Goal: Task Accomplishment & Management: Manage account settings

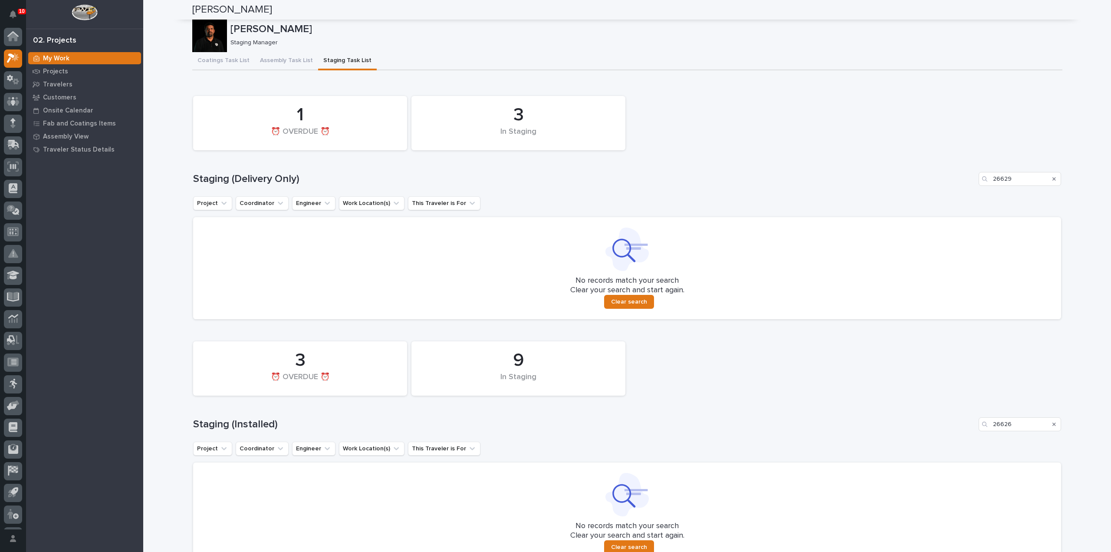
scroll to position [19, 0]
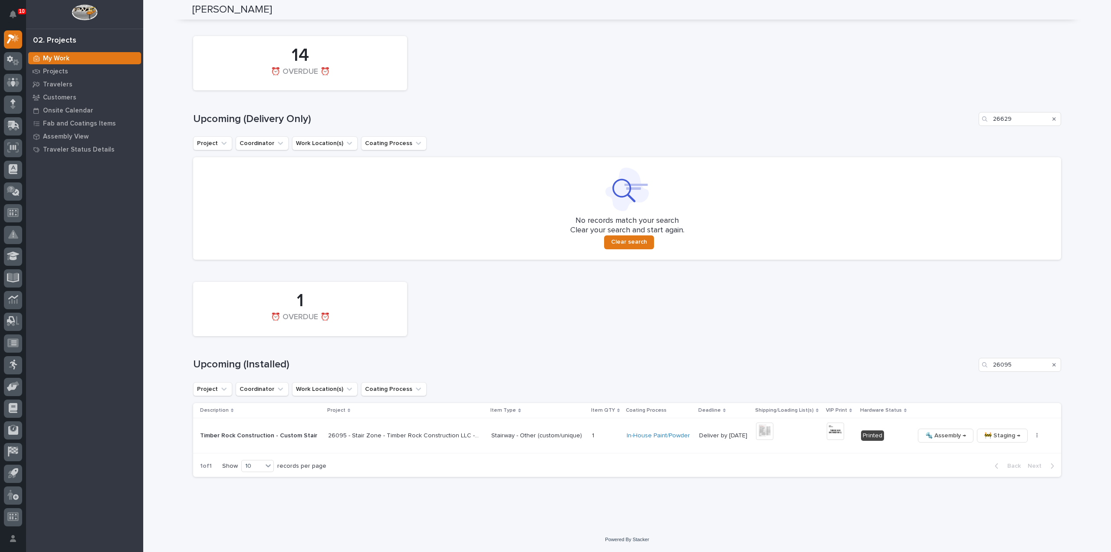
drag, startPoint x: 1034, startPoint y: 368, endPoint x: 967, endPoint y: 372, distance: 66.9
click at [967, 372] on div "1 ⏰ OVERDUE ⏰ Upcoming (Installed) 26095 Project Coordinator Work Location(s) C…" at bounding box center [627, 377] width 868 height 200
type input "26629"
click at [1036, 437] on icon "button" at bounding box center [1037, 435] width 2 height 6
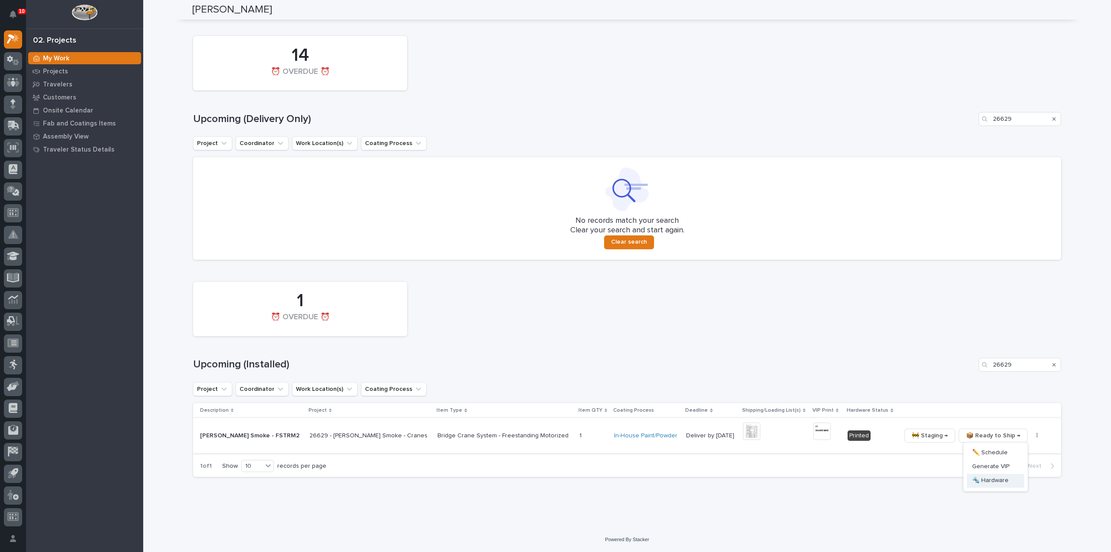
click at [1003, 483] on span "🔩 Hardware" at bounding box center [990, 480] width 36 height 10
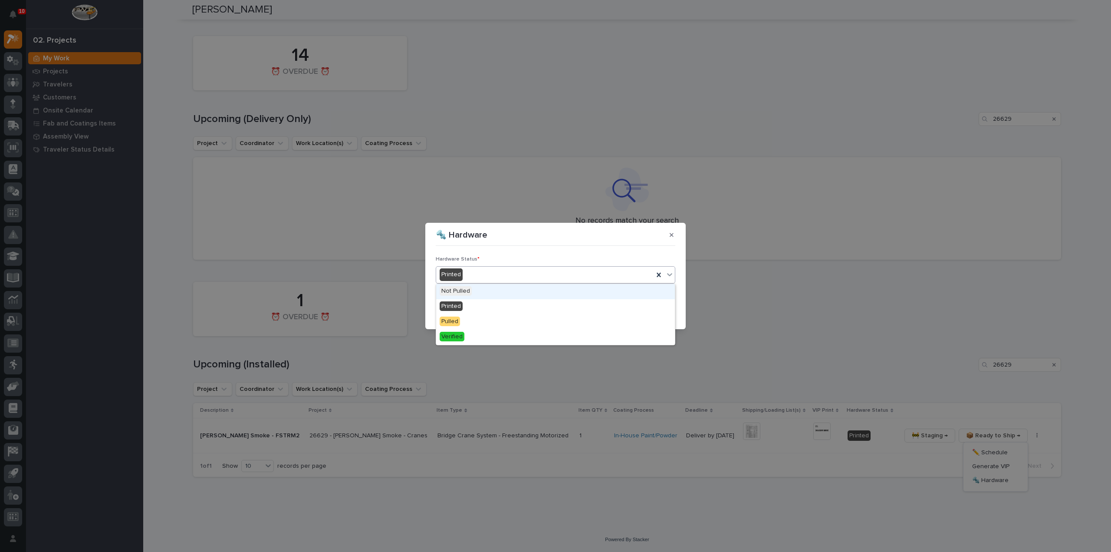
click at [481, 277] on div "Printed" at bounding box center [544, 274] width 217 height 14
drag, startPoint x: 476, startPoint y: 312, endPoint x: 480, endPoint y: 322, distance: 10.5
click at [472, 321] on div "Pulled" at bounding box center [555, 321] width 239 height 15
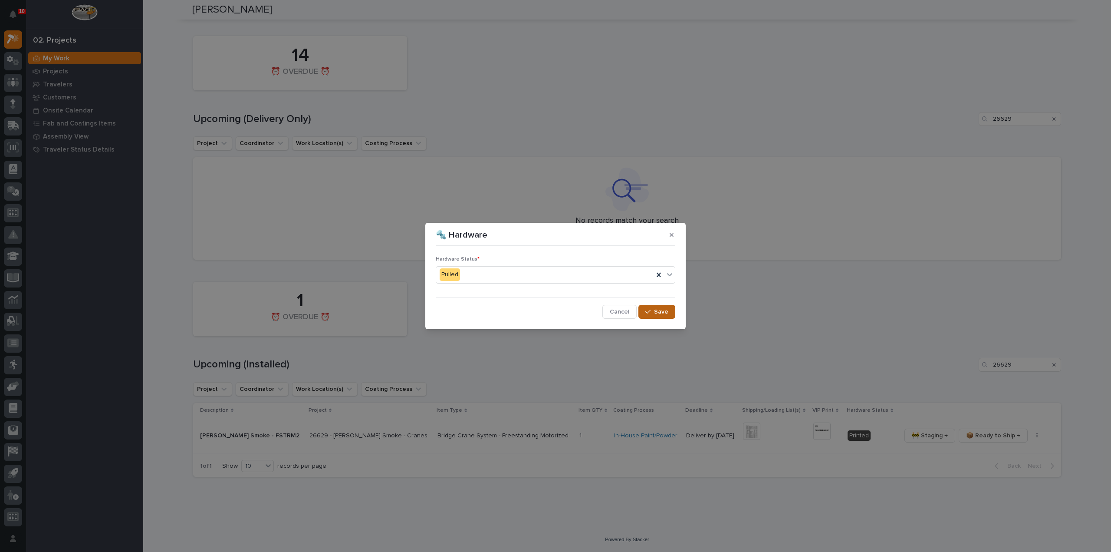
click at [653, 309] on div "button" at bounding box center [649, 312] width 9 height 6
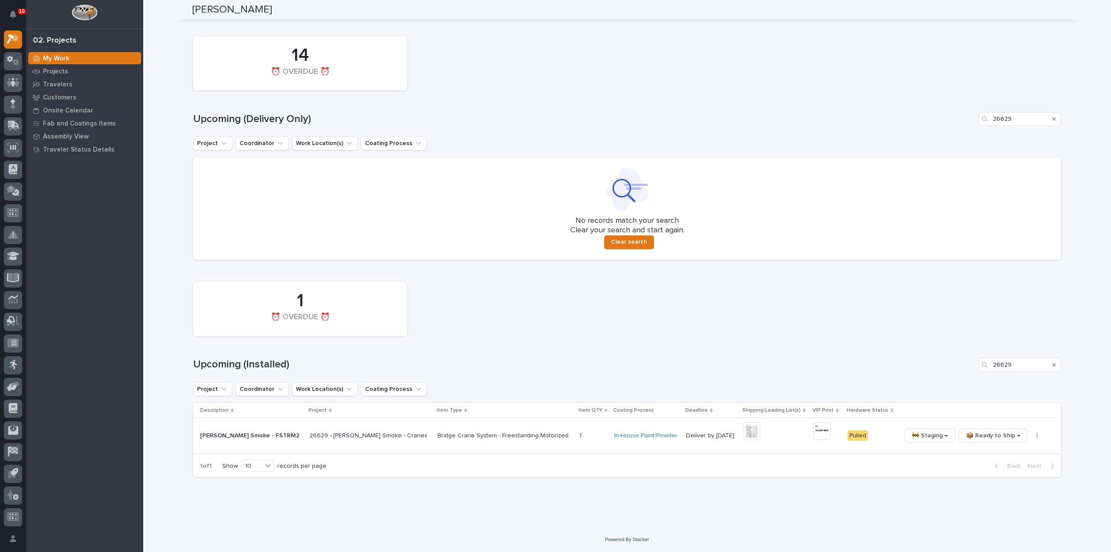
click at [813, 438] on img at bounding box center [821, 430] width 17 height 17
click at [988, 438] on span "📦 Ready to Ship →" at bounding box center [993, 435] width 54 height 10
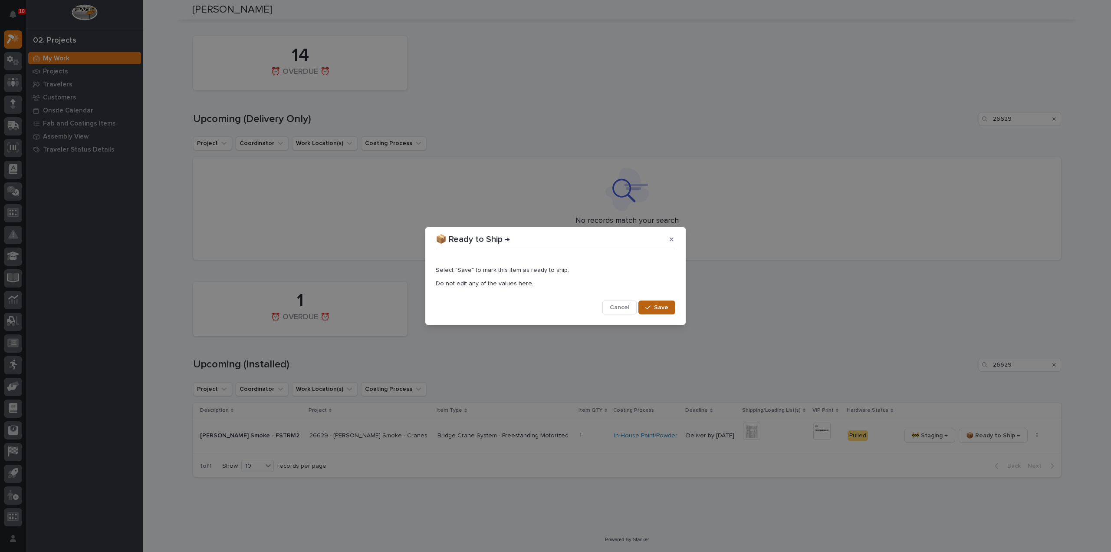
click at [664, 308] on span "Save" at bounding box center [661, 307] width 14 height 8
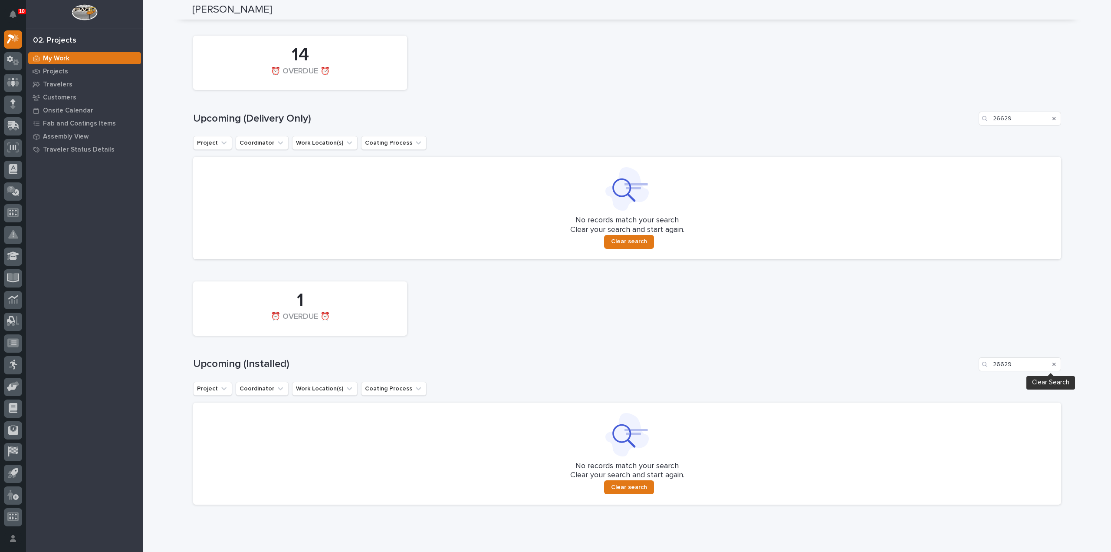
click at [1052, 365] on icon "Search" at bounding box center [1053, 363] width 3 height 3
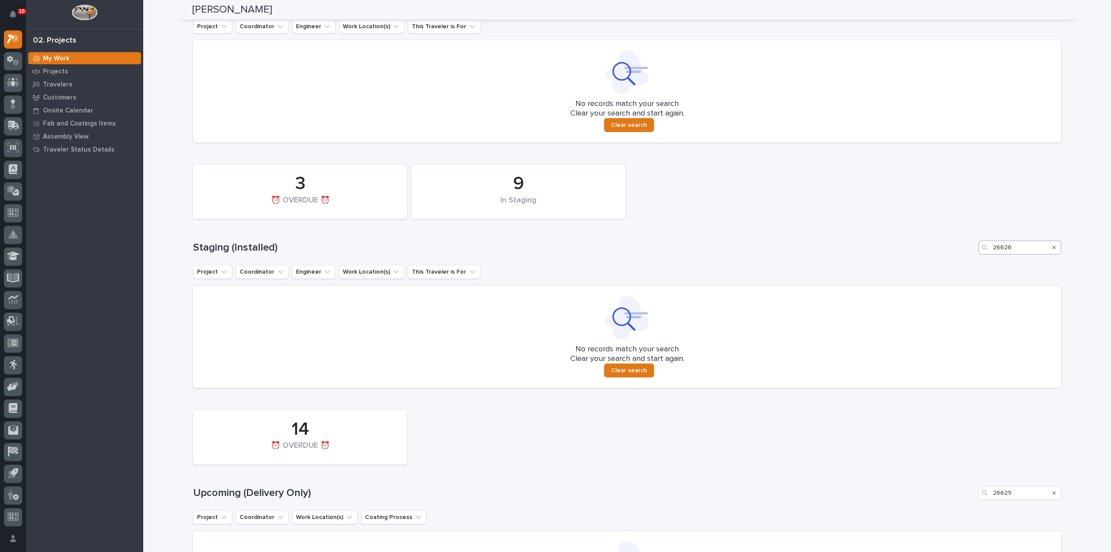
scroll to position [0, 0]
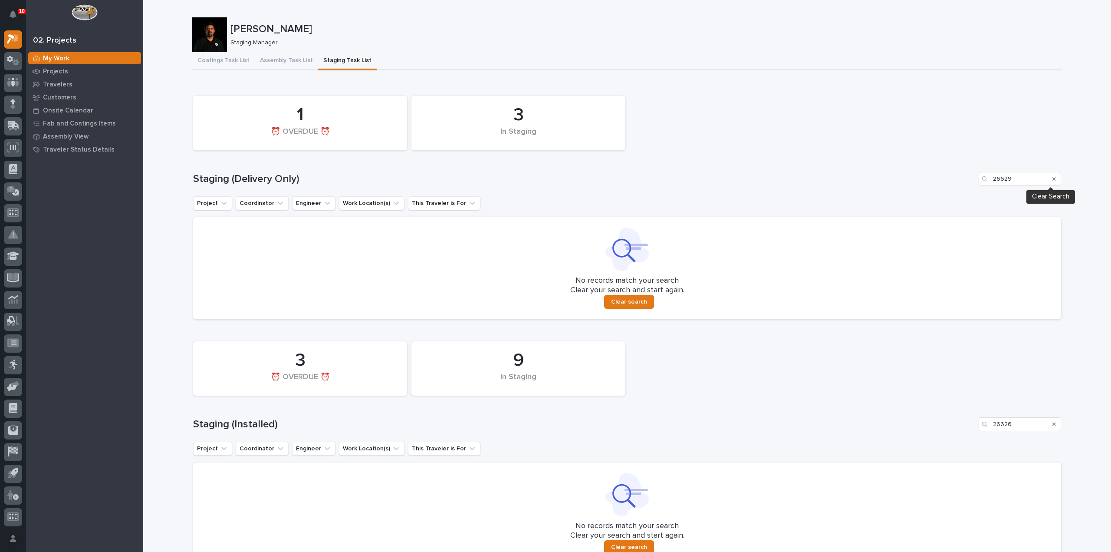
click at [1052, 180] on icon "Search" at bounding box center [1053, 178] width 3 height 3
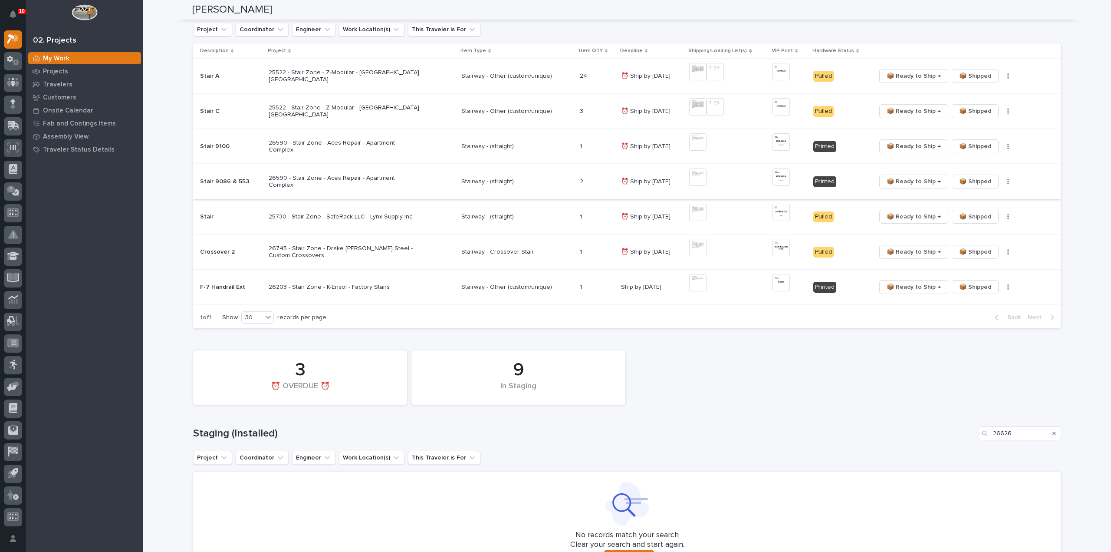
scroll to position [347, 0]
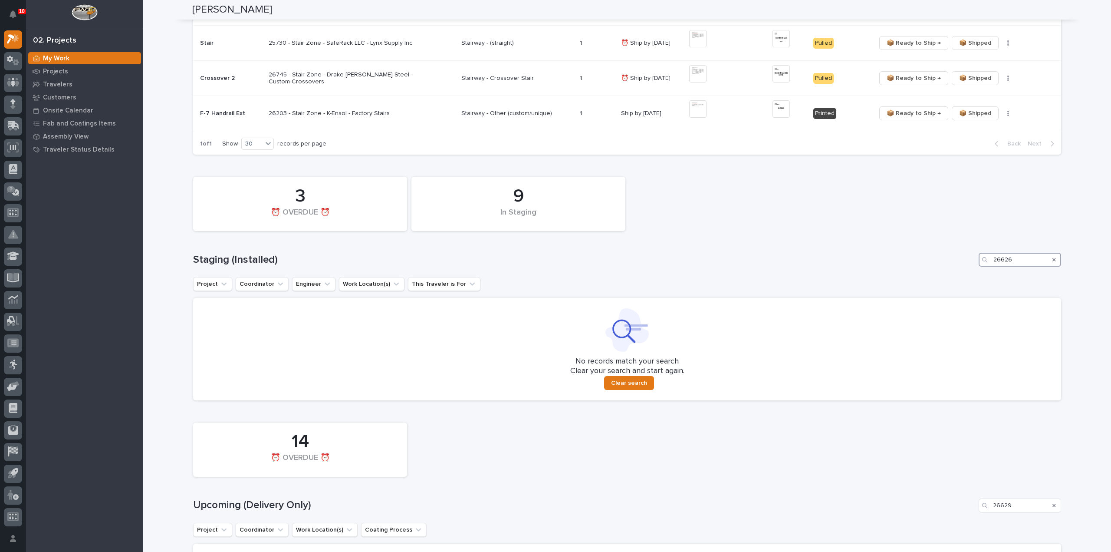
drag, startPoint x: 1007, startPoint y: 269, endPoint x: 979, endPoint y: 269, distance: 28.2
click at [979, 269] on div "9 In Staging 3 ⏰ OVERDUE ⏰ Staging (Installed) 26626 Project Coordinator Engine…" at bounding box center [627, 285] width 868 height 227
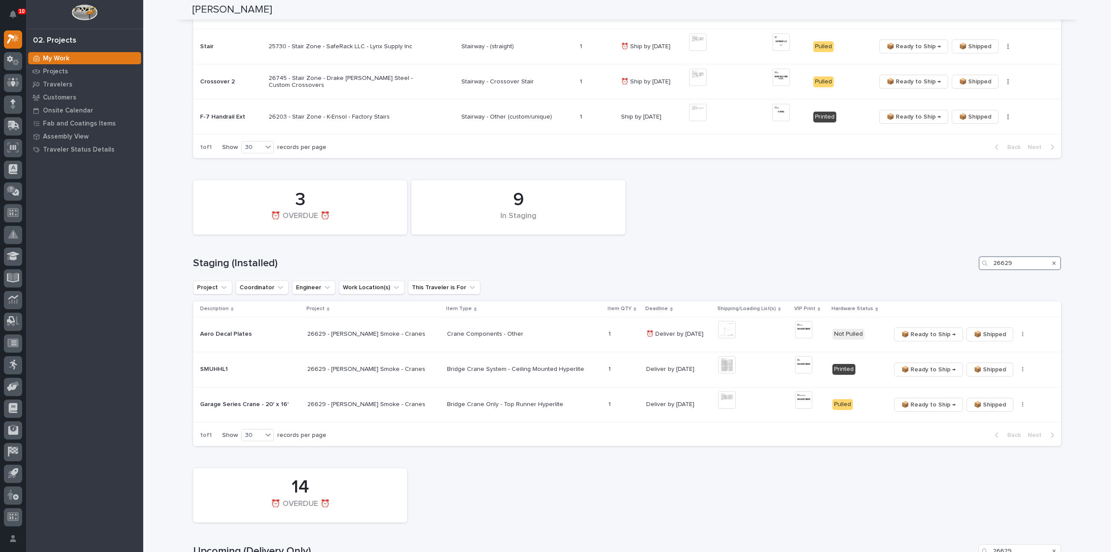
scroll to position [368, 0]
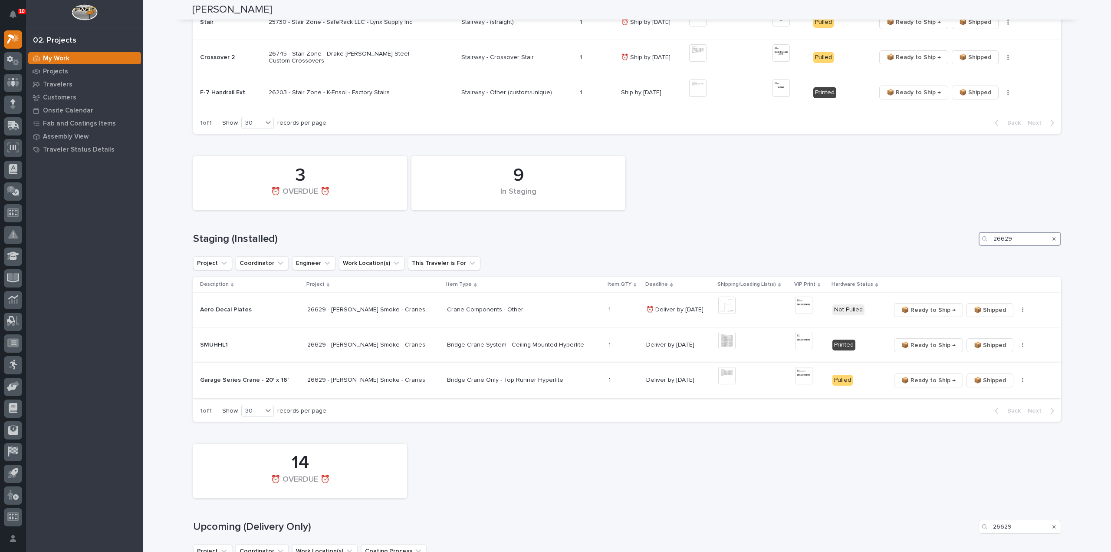
type input "26629"
click at [919, 381] on span "📦 Ready to Ship →" at bounding box center [928, 380] width 54 height 10
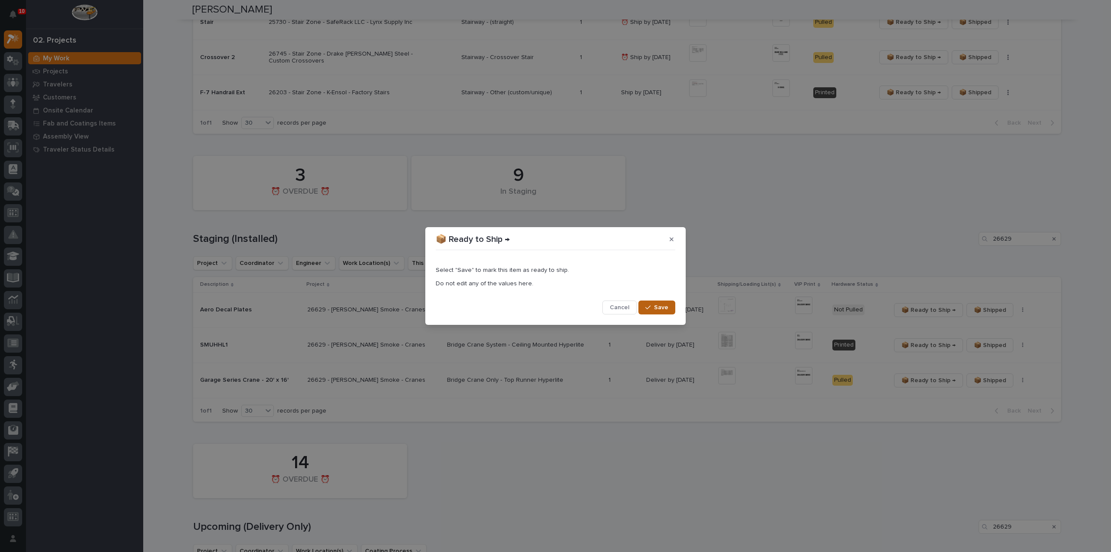
drag, startPoint x: 649, startPoint y: 307, endPoint x: 670, endPoint y: 307, distance: 20.8
click at [649, 307] on icon "button" at bounding box center [647, 307] width 5 height 4
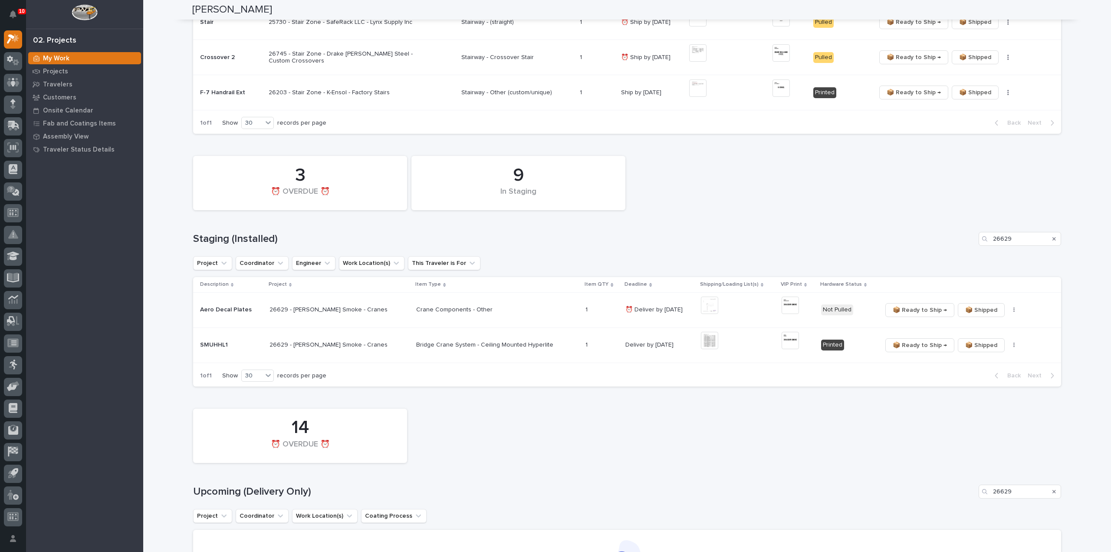
scroll to position [350, 0]
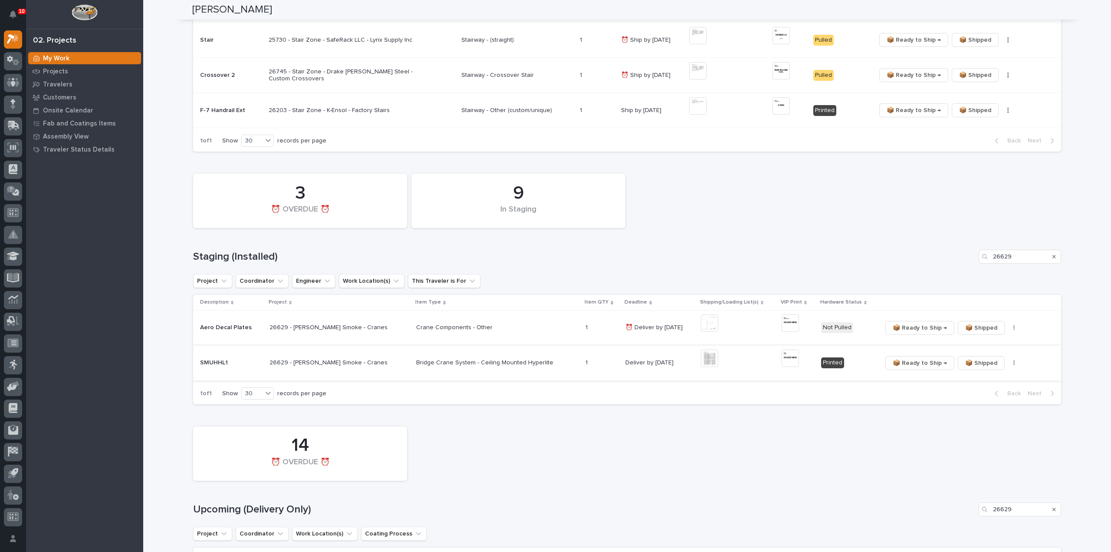
click at [911, 362] on span "📦 Ready to Ship →" at bounding box center [920, 363] width 54 height 10
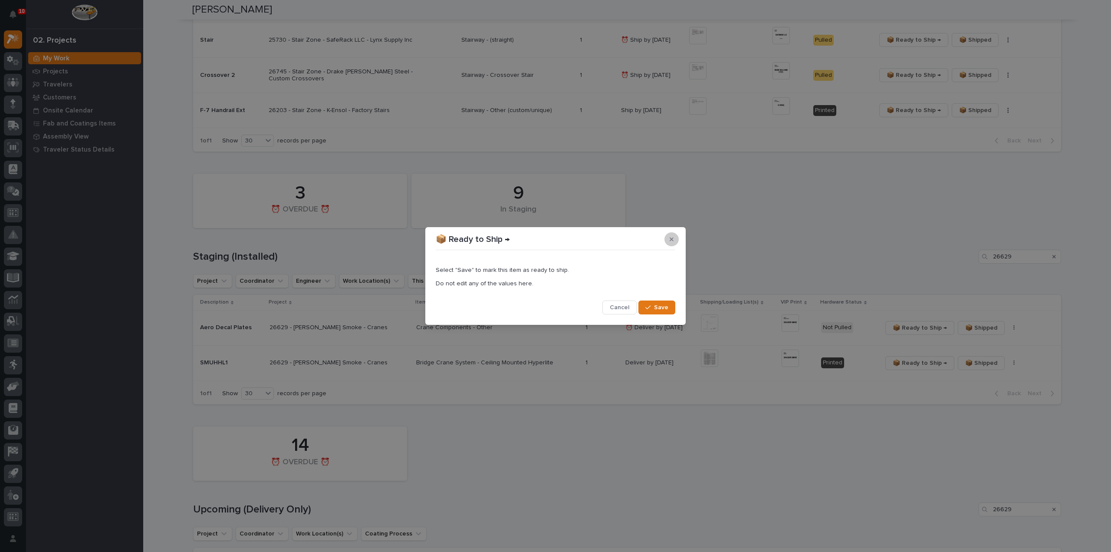
click at [672, 238] on icon "button" at bounding box center [672, 239] width 4 height 6
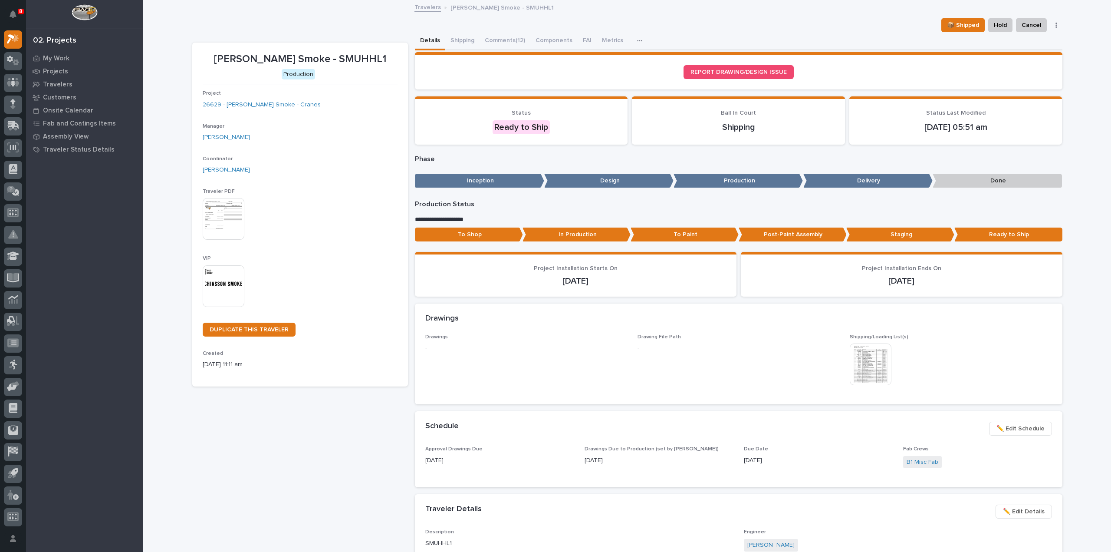
click at [222, 287] on img at bounding box center [224, 286] width 42 height 42
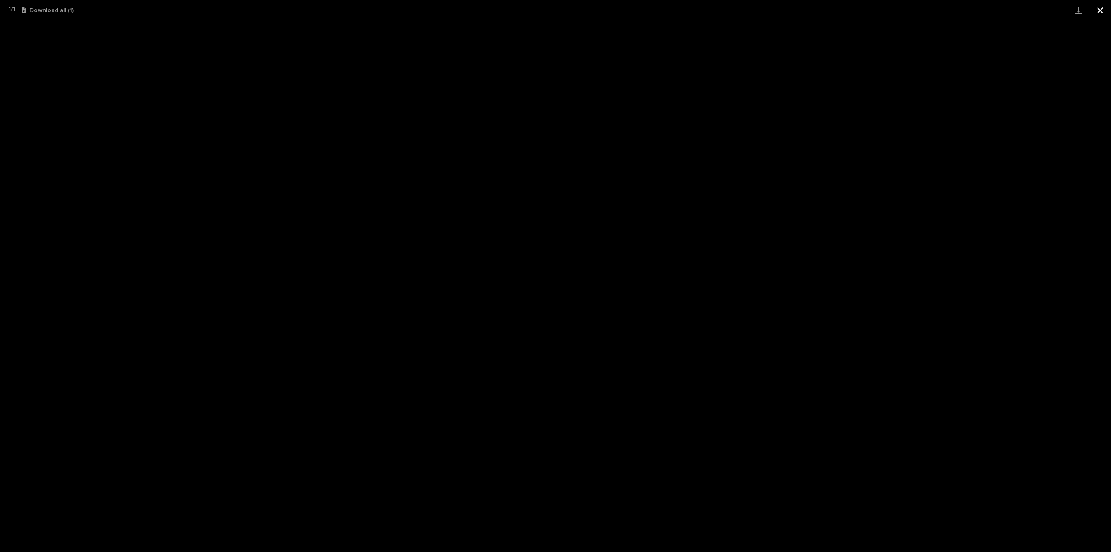
click at [1100, 10] on button "Close gallery" at bounding box center [1100, 10] width 22 height 20
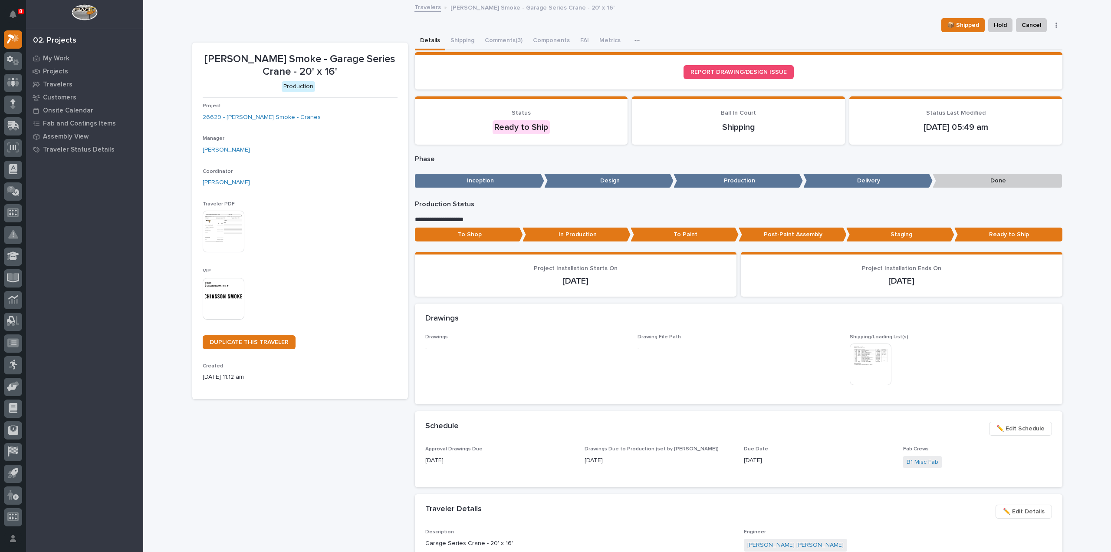
click at [214, 308] on img at bounding box center [224, 299] width 42 height 42
